Goal: Transaction & Acquisition: Book appointment/travel/reservation

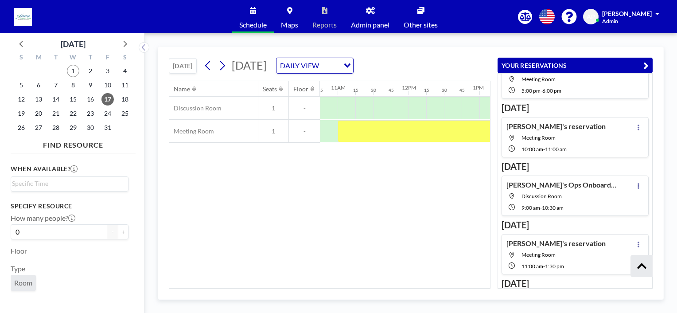
scroll to position [133, 0]
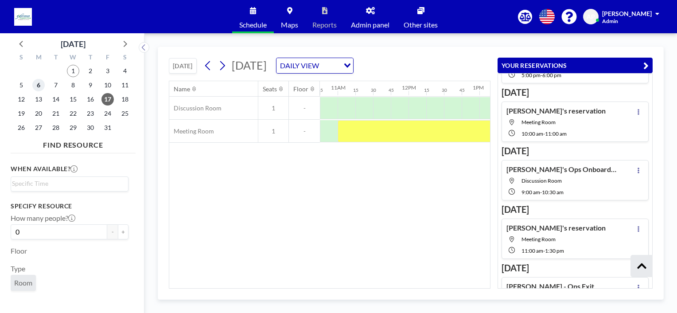
click at [37, 84] on span "6" at bounding box center [38, 85] width 12 height 12
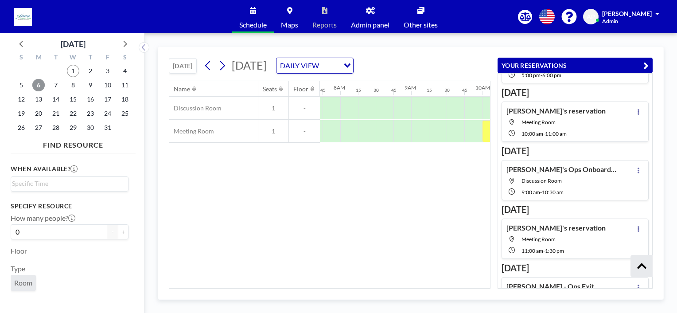
scroll to position [0, 549]
click at [358, 132] on div at bounding box center [364, 131] width 18 height 22
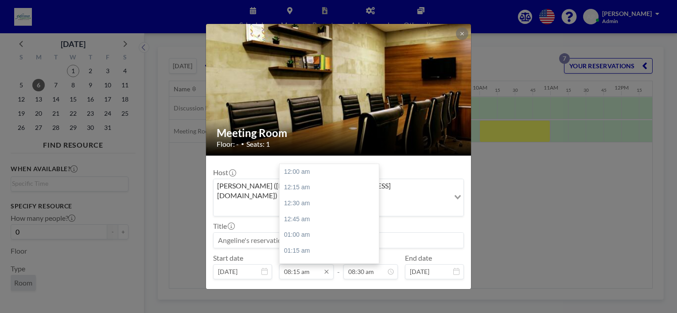
scroll to position [520, 0]
click at [298, 264] on input "08:15 am" at bounding box center [306, 271] width 54 height 15
click at [299, 216] on div "02:00 pm" at bounding box center [331, 224] width 104 height 16
type input "02:00 pm"
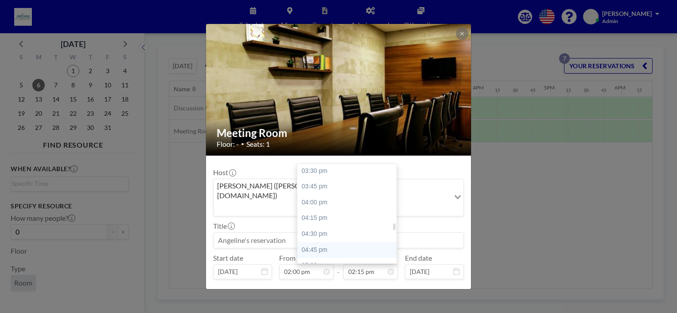
scroll to position [986, 0]
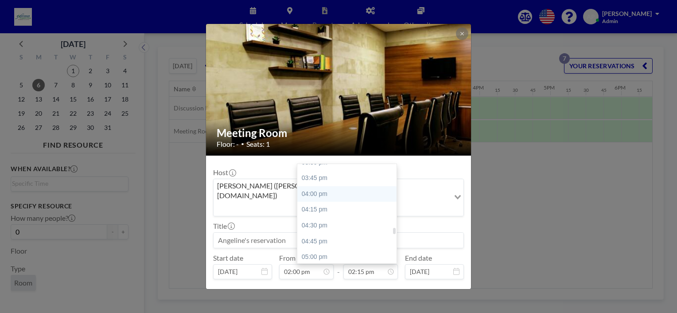
click at [321, 186] on div "04:00 pm" at bounding box center [349, 194] width 104 height 16
type input "04:00 pm"
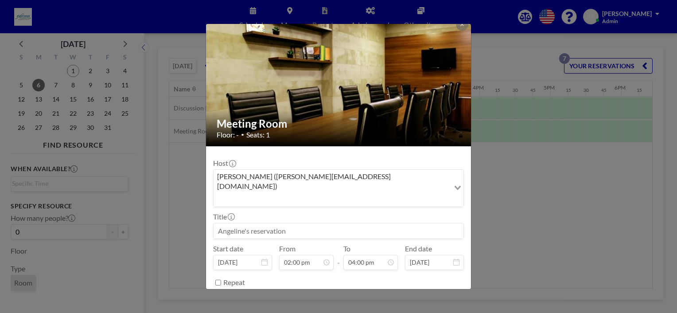
scroll to position [17, 0]
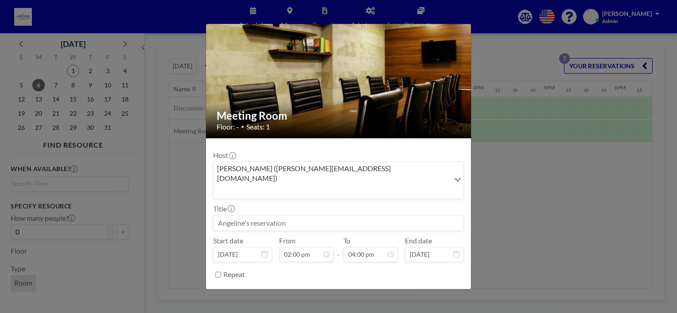
click at [424, 289] on button "BOOK NOW" at bounding box center [441, 296] width 45 height 15
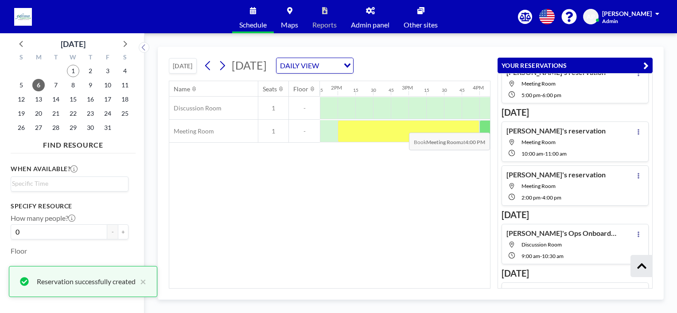
scroll to position [115, 0]
